Goal: Check status

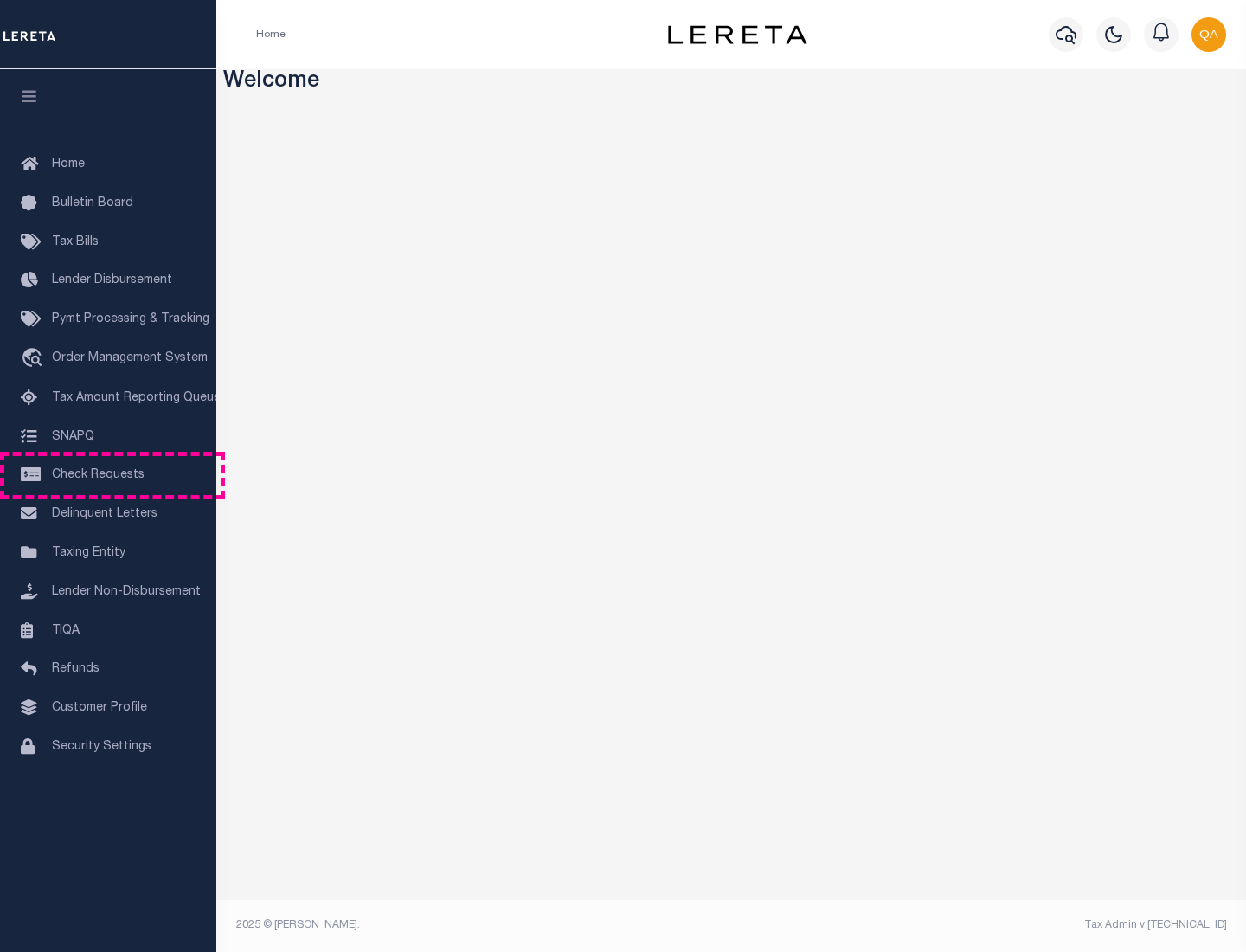
click at [108, 475] on span "Check Requests" at bounding box center [98, 475] width 92 height 12
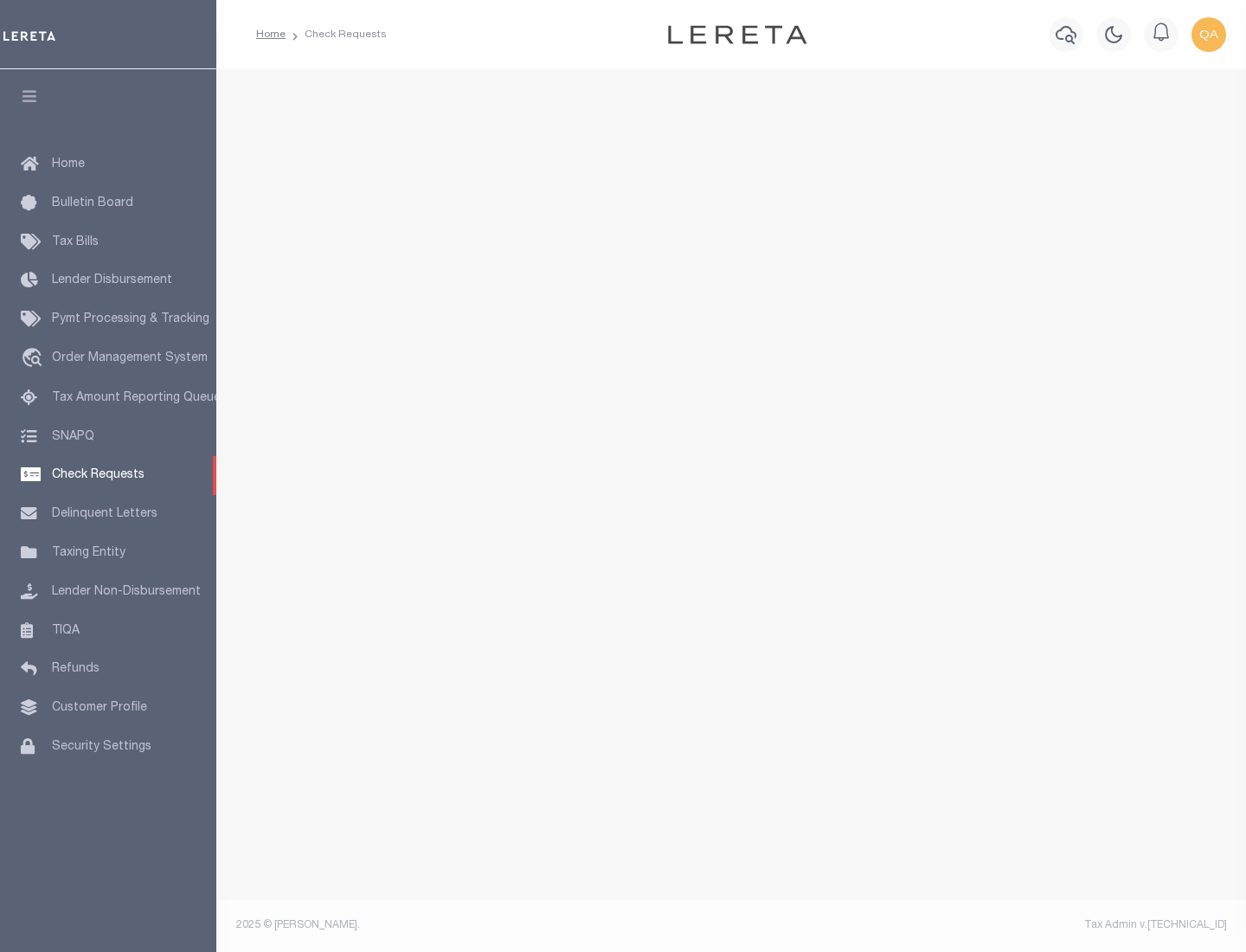
select select "50"
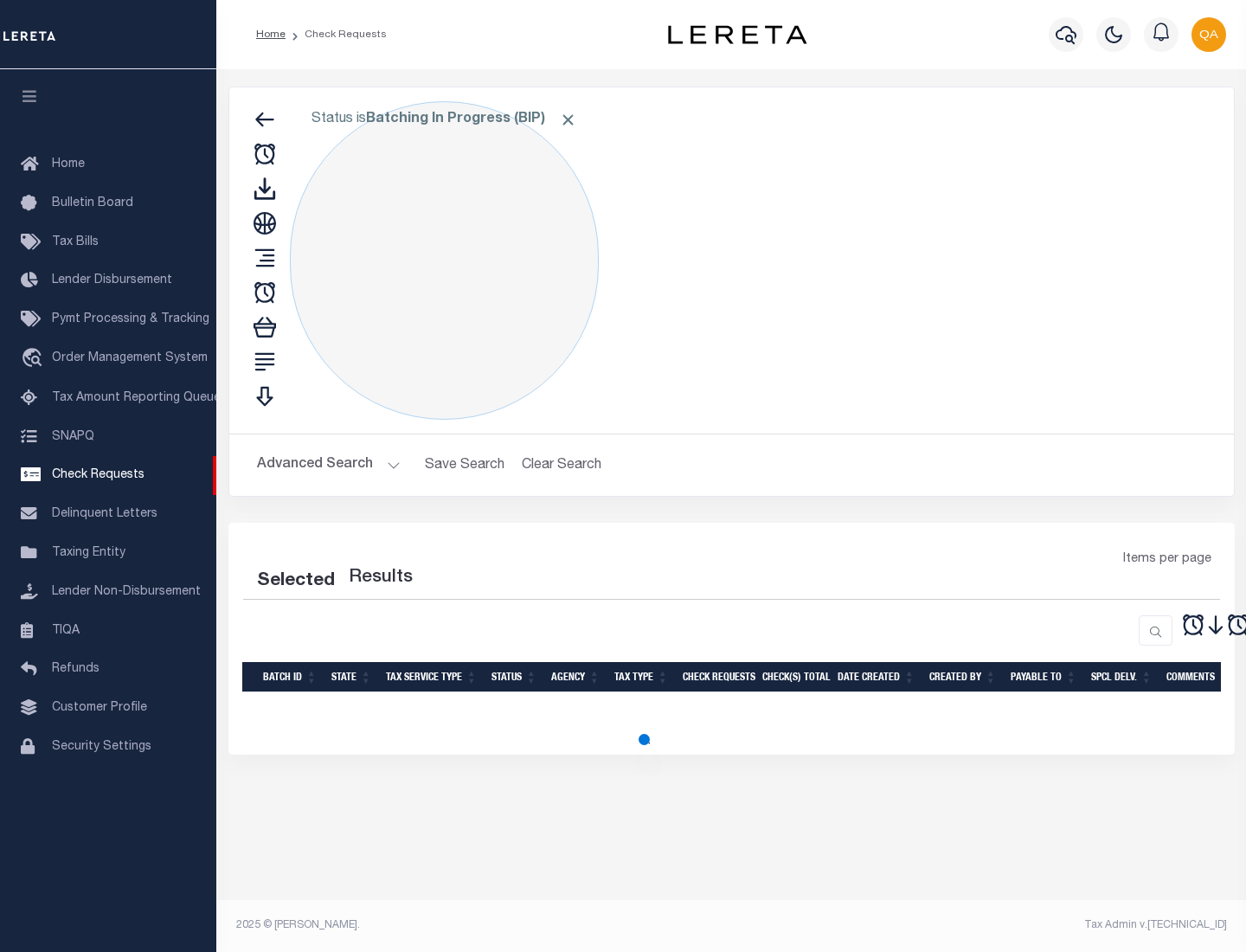
select select "50"
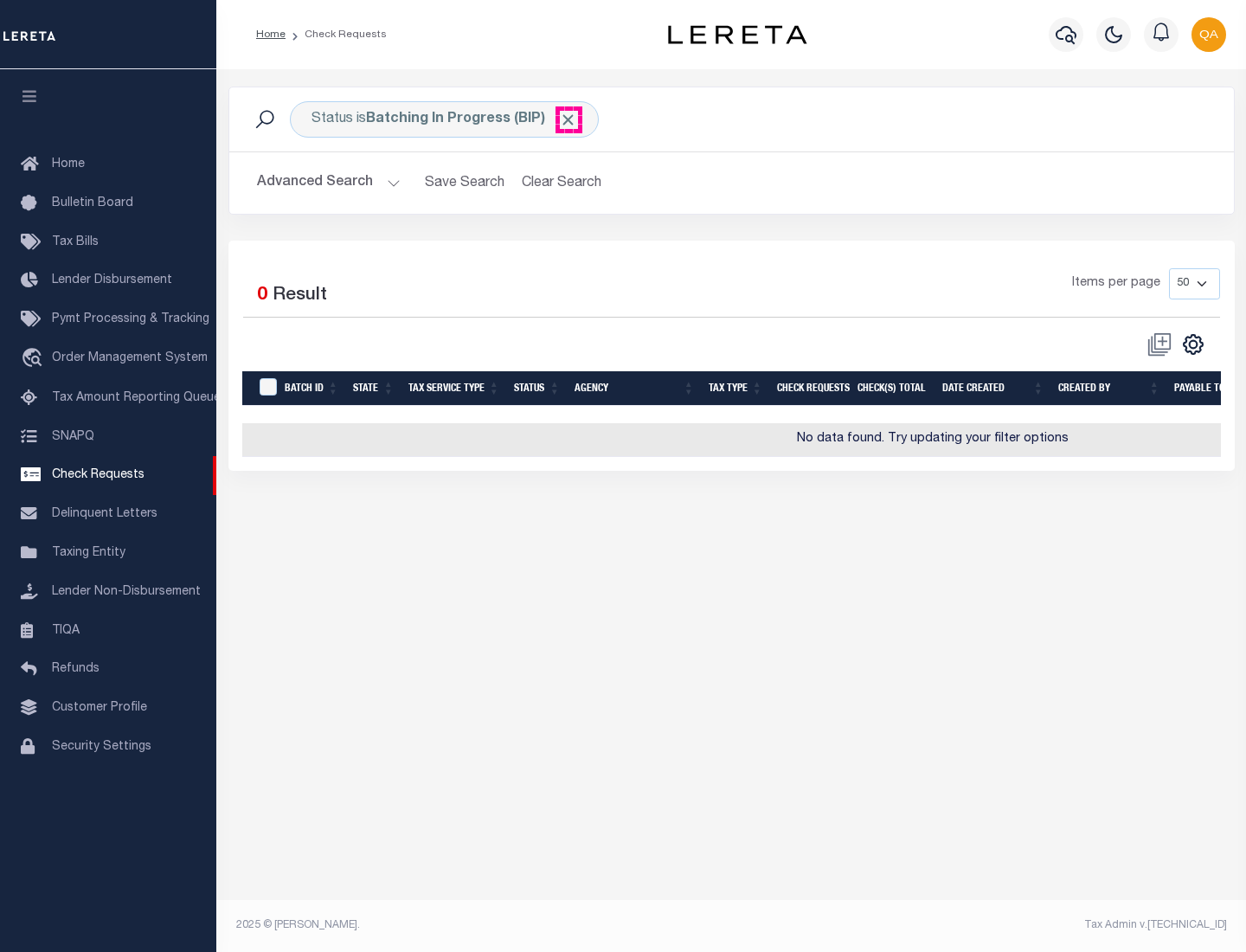
click at [568, 119] on span "Click to Remove" at bounding box center [567, 120] width 18 height 18
